Goal: Transaction & Acquisition: Book appointment/travel/reservation

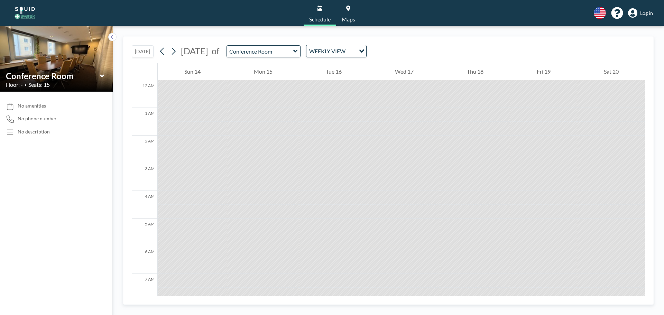
scroll to position [291, 0]
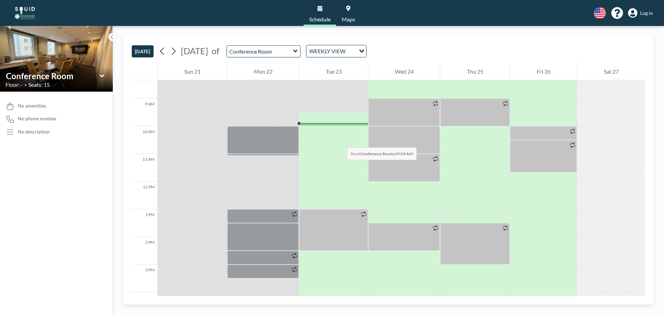
scroll to position [215, 0]
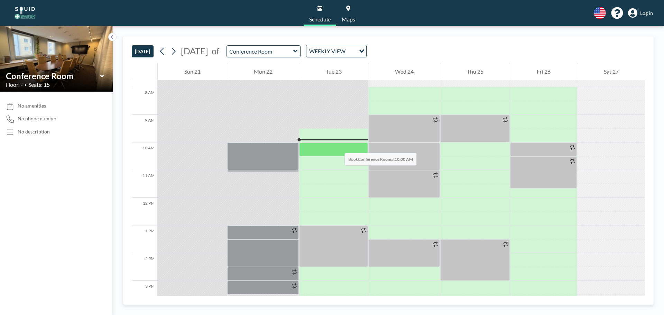
click at [338, 146] on div at bounding box center [333, 150] width 69 height 14
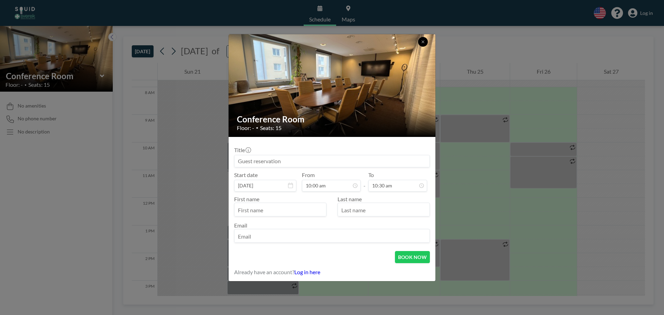
click at [426, 39] on button at bounding box center [423, 42] width 10 height 10
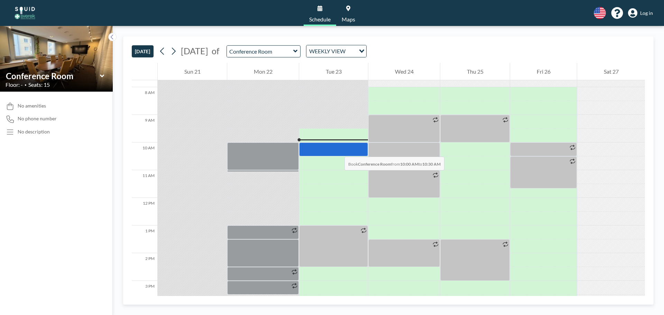
click at [338, 150] on div at bounding box center [333, 150] width 69 height 14
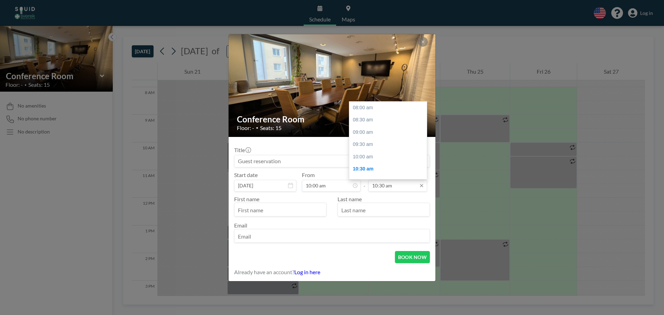
scroll to position [62, 0]
click at [380, 122] on div "11:00 am" at bounding box center [389, 120] width 81 height 12
type input "11:00 am"
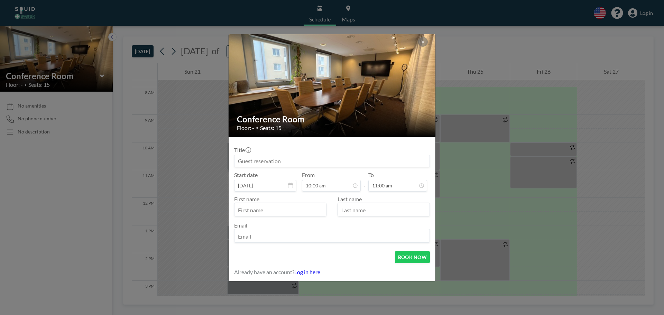
scroll to position [74, 0]
click at [307, 211] on input "text" at bounding box center [281, 210] width 92 height 12
click at [304, 210] on input "text" at bounding box center [281, 210] width 92 height 12
type input "[PERSON_NAME]"
click at [419, 255] on button "BOOK NOW" at bounding box center [412, 257] width 35 height 12
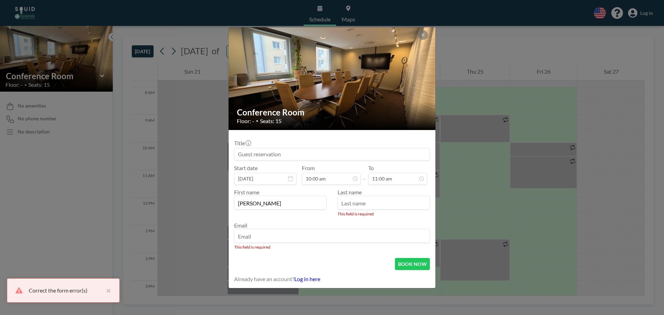
drag, startPoint x: 373, startPoint y: 204, endPoint x: 375, endPoint y: 200, distance: 4.0
click at [374, 204] on input "text" at bounding box center [384, 204] width 92 height 12
type input "Eklundh"
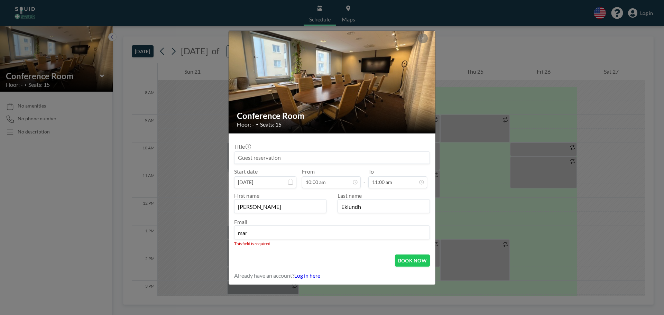
type input "[PERSON_NAME][EMAIL_ADDRESS][DOMAIN_NAME]"
click at [418, 261] on button "BOOK NOW" at bounding box center [412, 261] width 35 height 12
